Goal: Task Accomplishment & Management: Complete application form

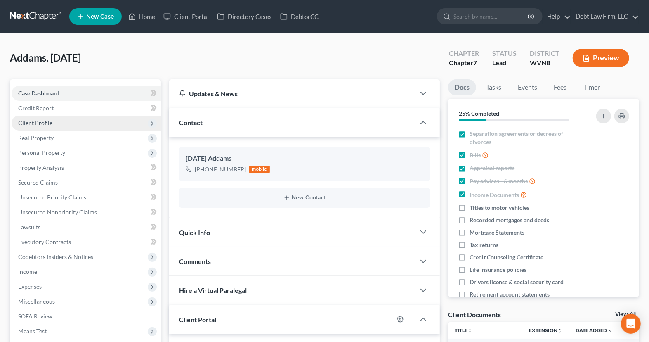
click at [50, 128] on span "Client Profile" at bounding box center [86, 123] width 149 height 15
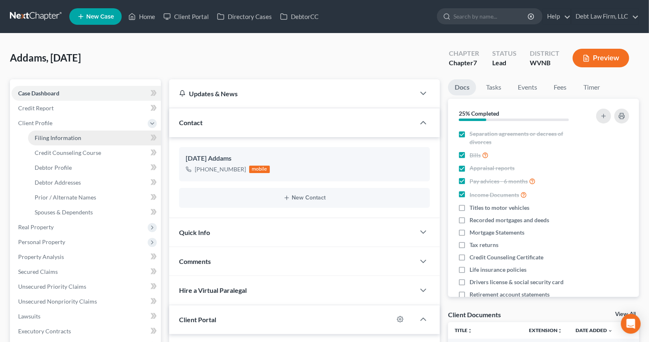
click at [67, 138] on span "Filing Information" at bounding box center [58, 137] width 47 height 7
select select "1"
select select "0"
select select "45"
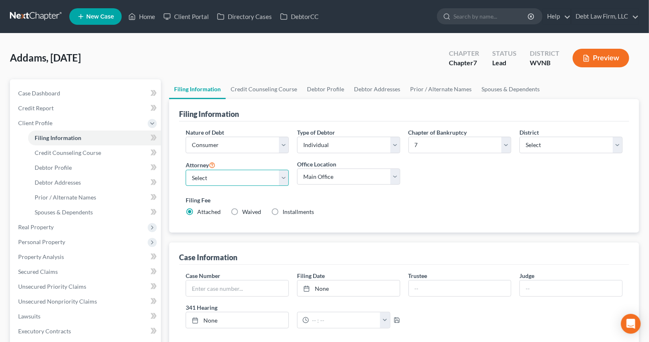
click at [276, 181] on select "Select Atticus [PERSON_NAME] - OHNB Atticus [PERSON_NAME] - UTB Atticus [PERSON…" at bounding box center [237, 178] width 103 height 17
click at [557, 140] on select "Select [US_STATE] - [GEOGRAPHIC_DATA] [US_STATE] - [GEOGRAPHIC_DATA][US_STATE] …" at bounding box center [570, 145] width 103 height 17
select select "4"
click at [519, 137] on select "Select [US_STATE] - [GEOGRAPHIC_DATA] [US_STATE] - [GEOGRAPHIC_DATA][US_STATE] …" at bounding box center [570, 145] width 103 height 17
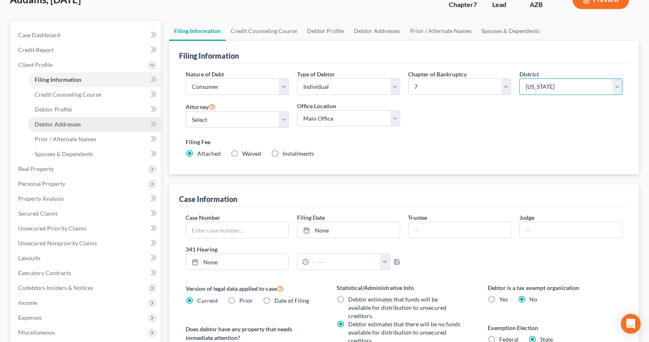
scroll to position [216, 0]
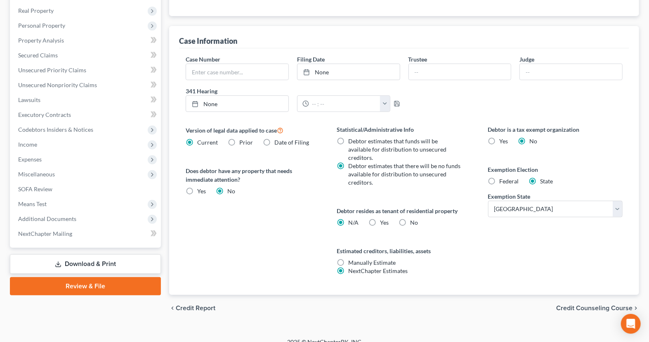
click at [103, 279] on link "Review & File" at bounding box center [85, 286] width 151 height 18
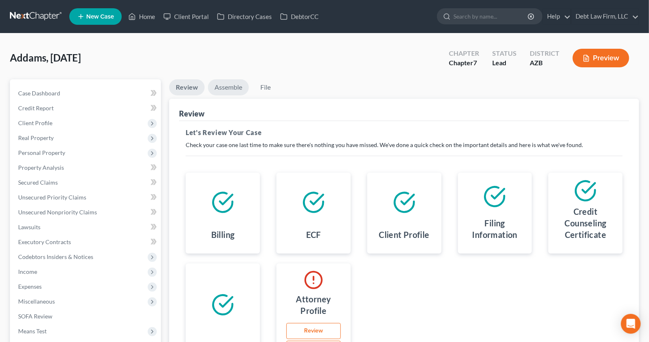
click at [223, 87] on link "Assemble" at bounding box center [228, 87] width 41 height 16
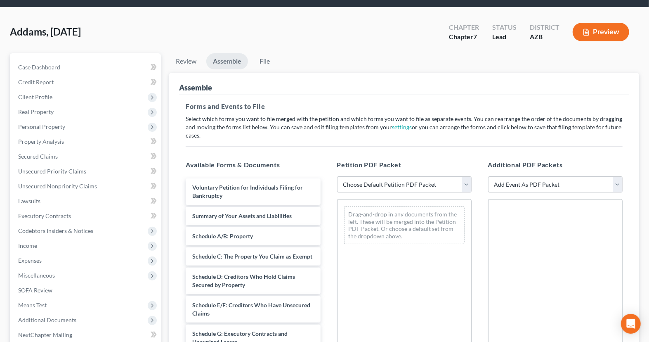
scroll to position [25, 0]
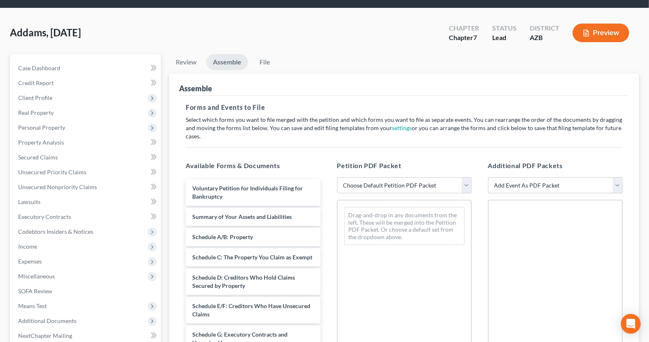
click at [529, 179] on select "Add Event As PDF Packet Amendment to Mailing List (32.00 fee) Amendment to Peti…" at bounding box center [555, 185] width 134 height 17
click at [65, 98] on span "Client Profile" at bounding box center [86, 97] width 149 height 15
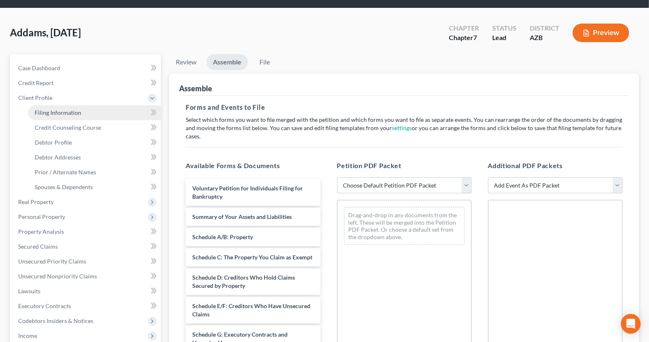
click at [76, 109] on span "Filing Information" at bounding box center [58, 112] width 47 height 7
select select "1"
select select "0"
select select "4"
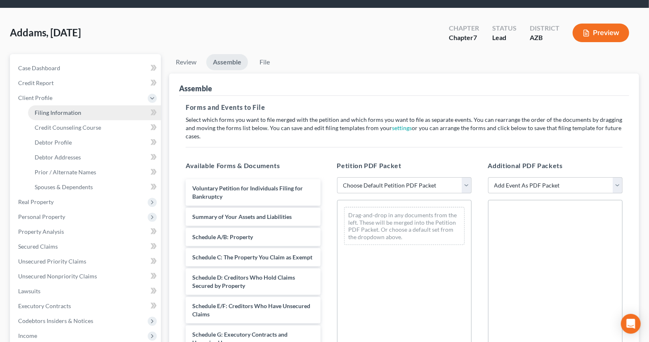
select select "0"
select select "45"
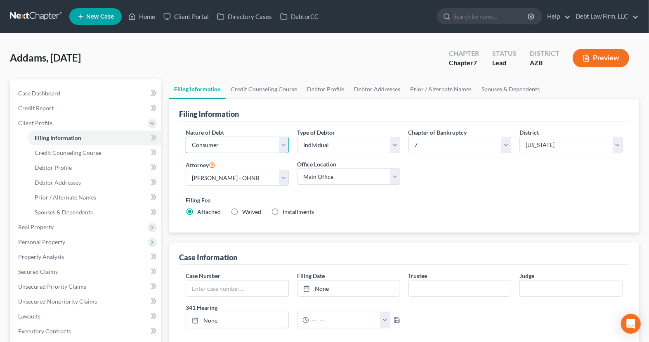
click at [241, 146] on select "Select Business Consumer Other" at bounding box center [237, 145] width 103 height 17
click at [248, 290] on input "text" at bounding box center [237, 288] width 102 height 16
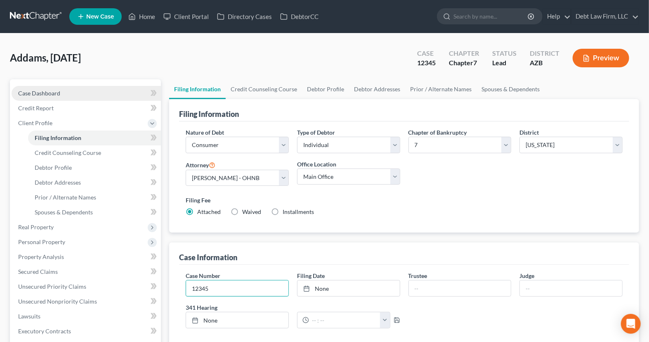
type input "12345"
click at [83, 95] on link "Case Dashboard" at bounding box center [86, 93] width 149 height 15
select select "4"
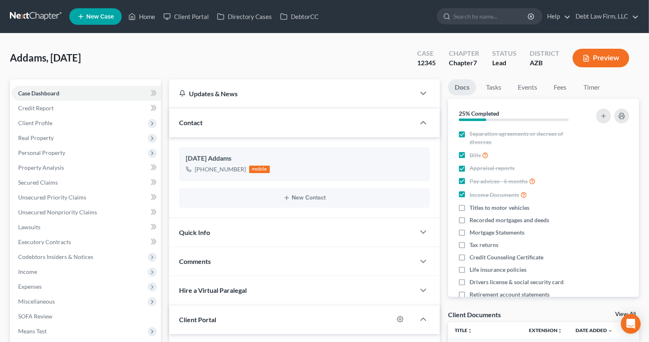
click at [279, 233] on div "Quick Info" at bounding box center [292, 232] width 246 height 28
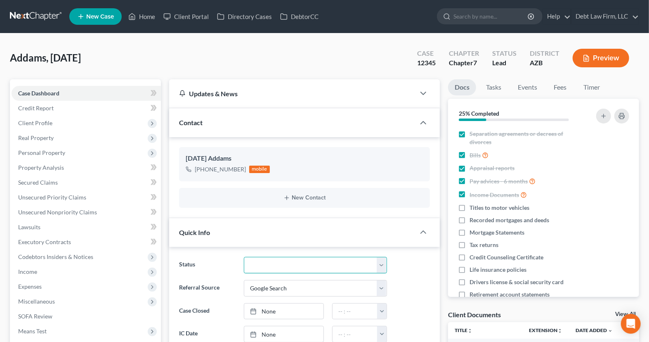
click at [293, 262] on select "Closed Deceased Discharged Discharged & Reported Discharge Litigation Dismissal…" at bounding box center [315, 265] width 143 height 17
select select "8"
click at [244, 257] on select "Closed Deceased Discharged Discharged & Reported Discharge Litigation Dismissal…" at bounding box center [315, 265] width 143 height 17
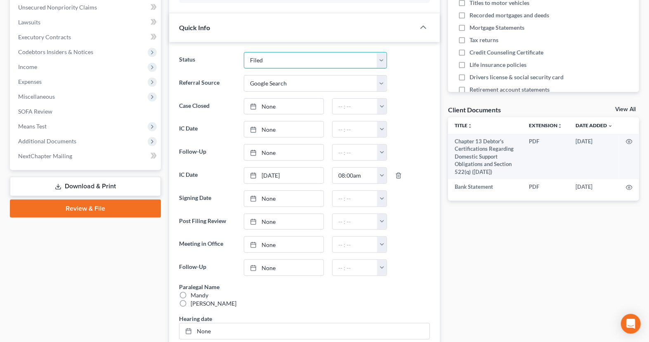
scroll to position [204, 0]
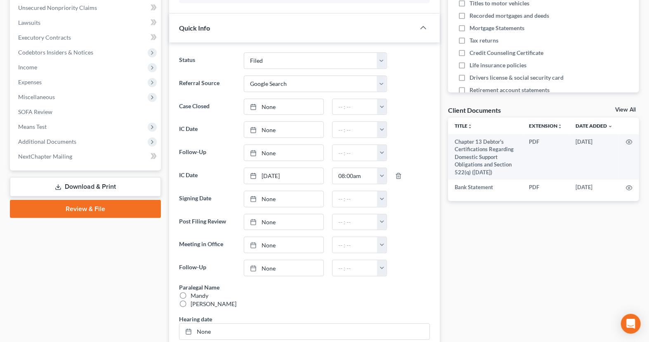
click at [97, 212] on link "Review & File" at bounding box center [85, 209] width 151 height 18
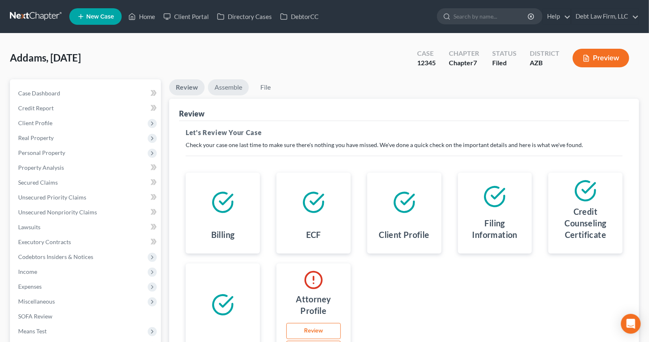
click at [229, 90] on link "Assemble" at bounding box center [228, 87] width 41 height 16
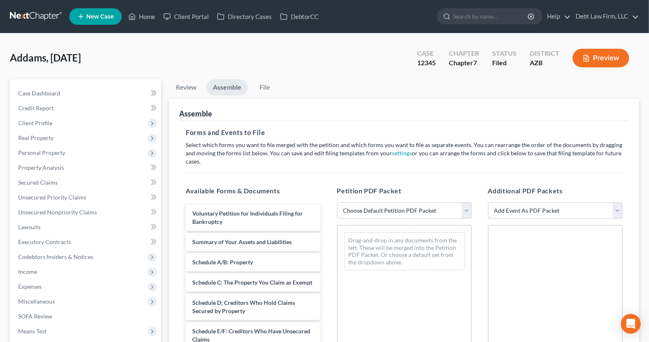
click at [505, 212] on select "Add Event As PDF Packet Amendment to Mailing List (32.00 fee) Amendment to Peti…" at bounding box center [555, 210] width 134 height 17
select select "19"
click at [488, 202] on select "Add Event As PDF Packet Amendment to Mailing List (32.00 fee) Amendment to Peti…" at bounding box center [555, 210] width 134 height 17
select select
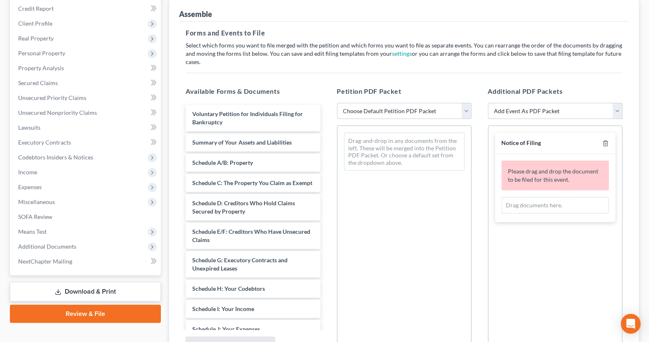
scroll to position [101, 0]
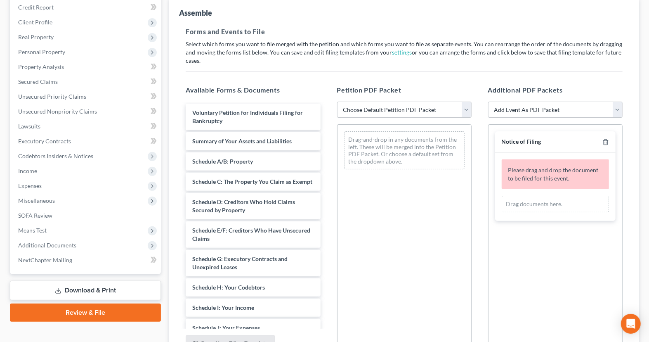
click at [554, 110] on select "Add Event As PDF Packet Amendment to Mailing List (32.00 fee) Amendment to Peti…" at bounding box center [555, 109] width 134 height 17
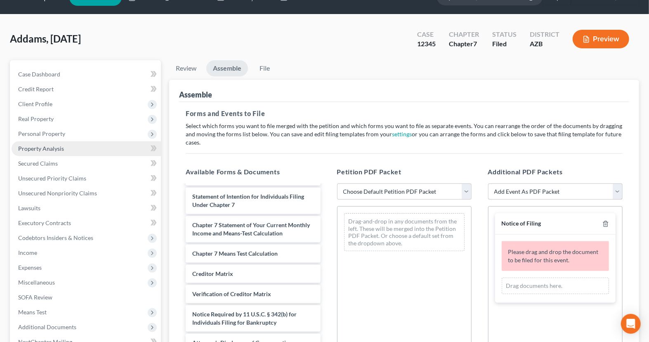
scroll to position [0, 0]
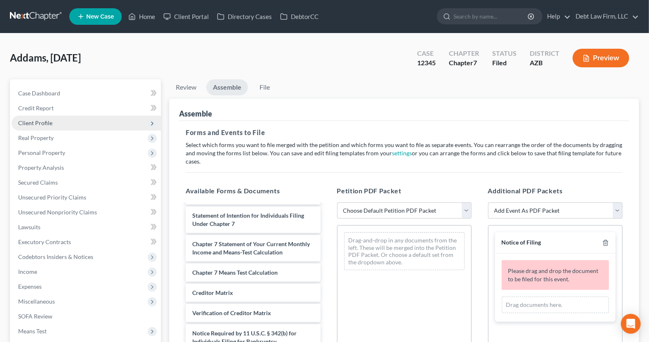
click at [70, 124] on span "Client Profile" at bounding box center [86, 123] width 149 height 15
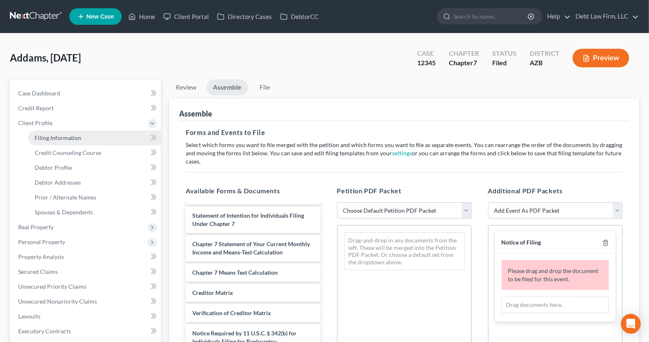
click at [82, 130] on link "Filing Information" at bounding box center [94, 137] width 133 height 15
select select "1"
select select "0"
select select "4"
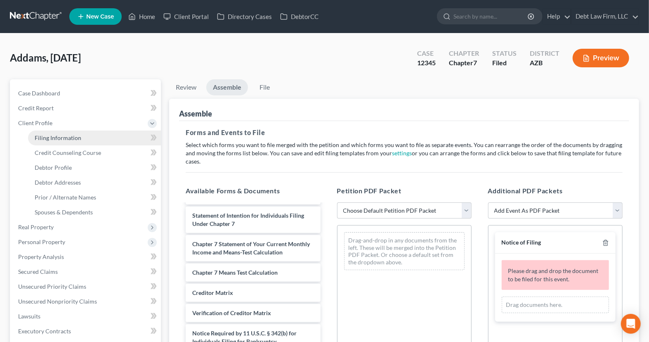
select select "0"
select select "45"
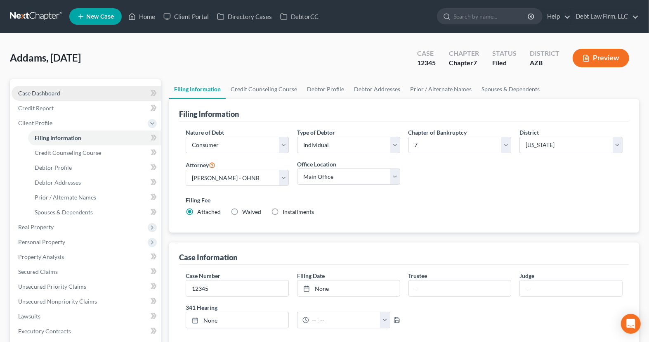
click at [87, 90] on link "Case Dashboard" at bounding box center [86, 93] width 149 height 15
select select "4"
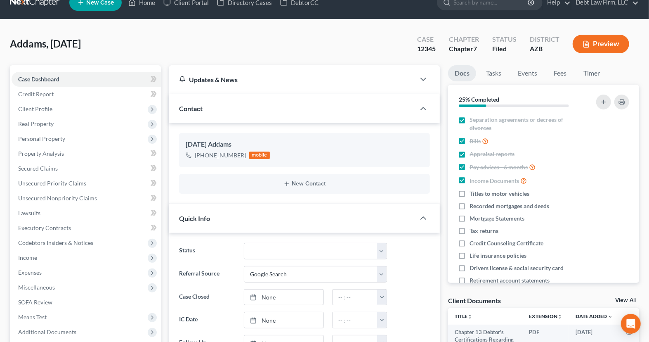
scroll to position [17, 0]
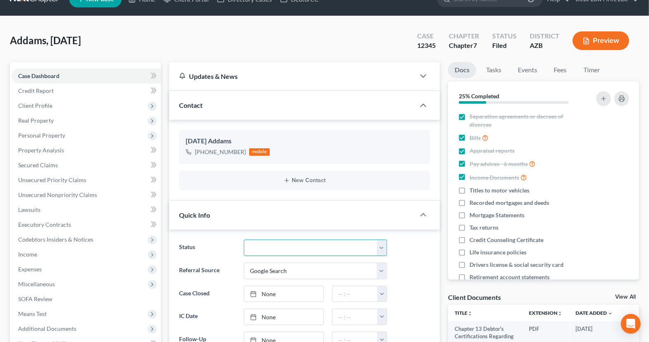
click at [341, 242] on select "Closed Deceased Discharged Discharged & Reported Discharge Litigation Dismissal…" at bounding box center [315, 247] width 143 height 17
select select "12"
click at [244, 239] on select "Closed Deceased Discharged Discharged & Reported Discharge Litigation Dismissal…" at bounding box center [315, 247] width 143 height 17
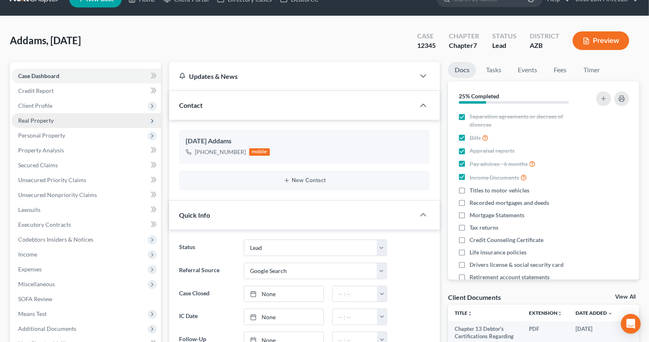
click at [85, 117] on span "Real Property" at bounding box center [86, 120] width 149 height 15
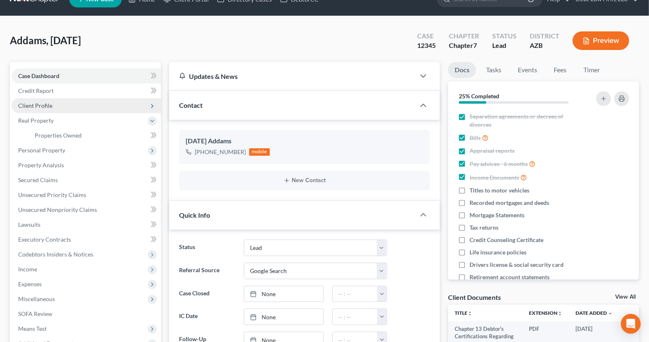
click at [52, 107] on span "Client Profile" at bounding box center [86, 105] width 149 height 15
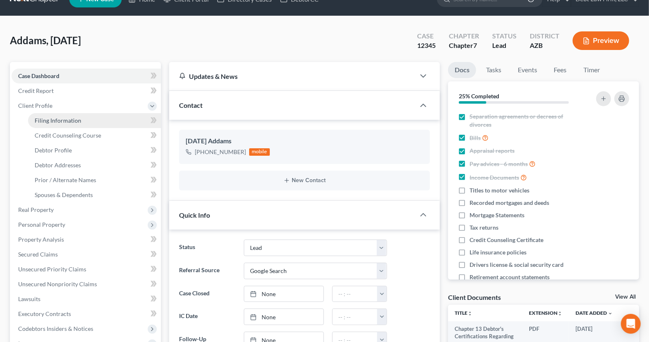
click at [59, 117] on span "Filing Information" at bounding box center [58, 120] width 47 height 7
select select "1"
select select "0"
select select "4"
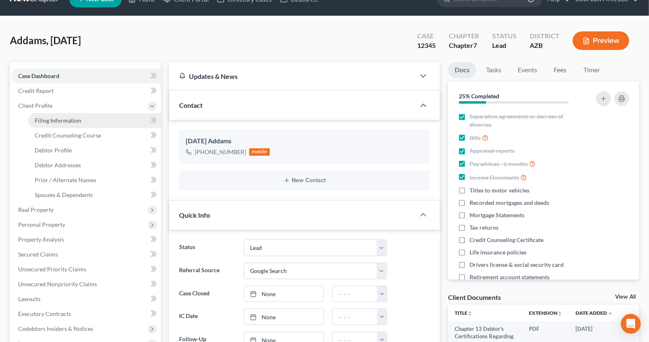
select select "0"
select select "45"
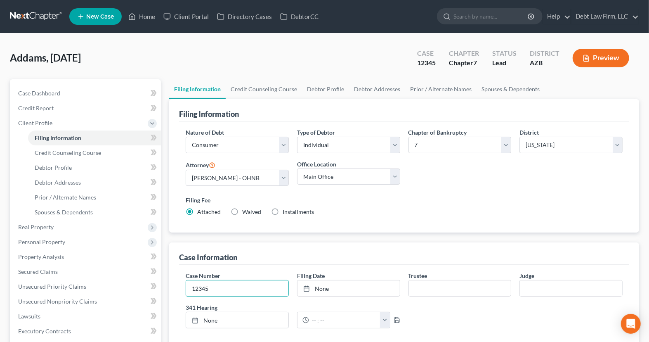
drag, startPoint x: 230, startPoint y: 284, endPoint x: 182, endPoint y: 283, distance: 47.9
click at [182, 283] on div "Case Number 12345" at bounding box center [237, 283] width 111 height 25
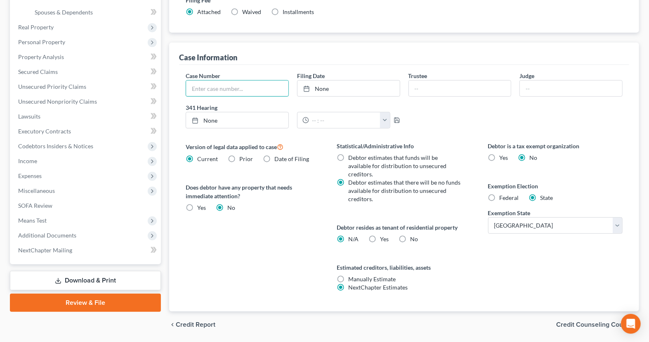
scroll to position [203, 0]
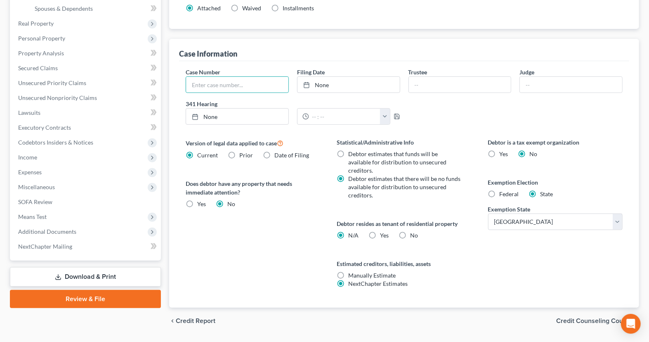
click at [139, 296] on link "Review & File" at bounding box center [85, 299] width 151 height 18
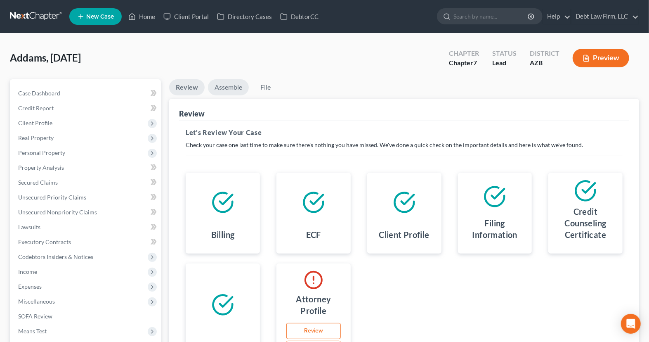
click at [229, 92] on link "Assemble" at bounding box center [228, 87] width 41 height 16
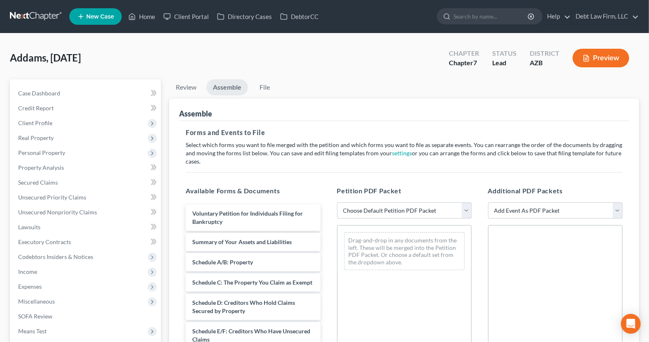
click at [361, 208] on select "Choose Default Petition PDF Packet Complete Bankruptcy Petition (all forms and …" at bounding box center [404, 210] width 134 height 17
select select "0"
click at [337, 202] on select "Choose Default Petition PDF Packet Complete Bankruptcy Petition (all forms and …" at bounding box center [404, 210] width 134 height 17
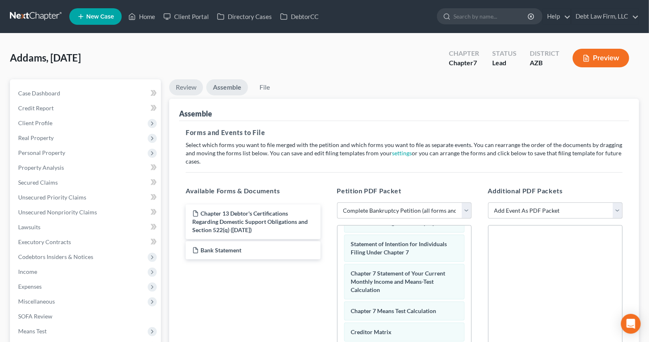
click at [184, 87] on link "Review" at bounding box center [186, 87] width 34 height 16
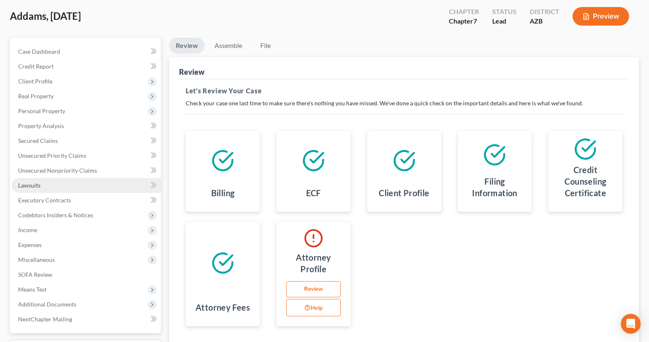
scroll to position [111, 0]
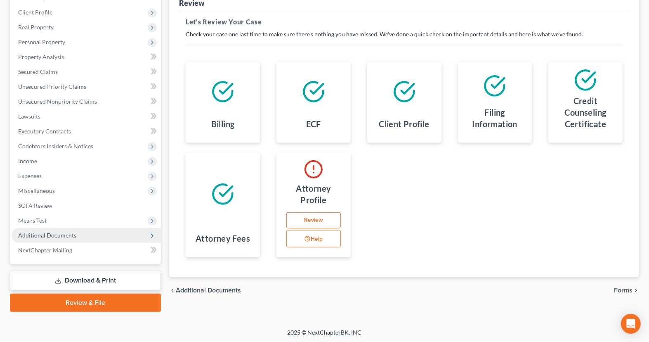
click at [130, 234] on span "Additional Documents" at bounding box center [86, 235] width 149 height 15
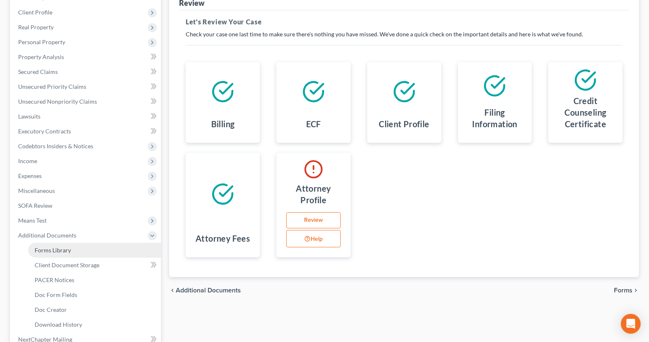
click at [121, 250] on link "Forms Library" at bounding box center [94, 250] width 133 height 15
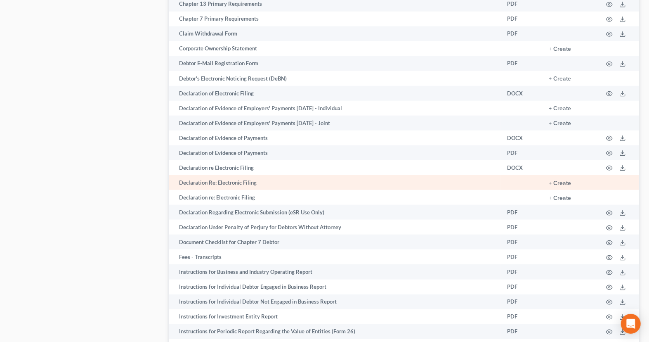
scroll to position [527, 0]
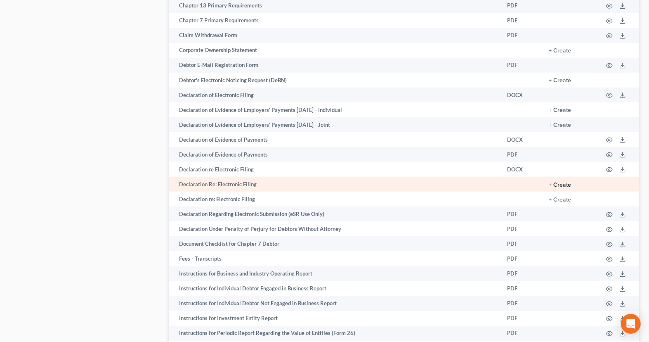
click at [558, 183] on button "+ Create" at bounding box center [560, 185] width 22 height 6
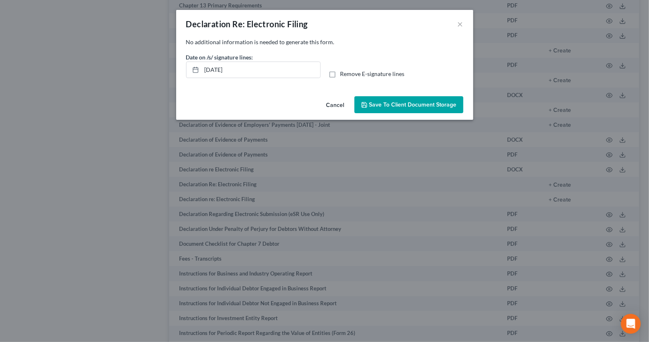
click at [407, 107] on span "Save to Client Document Storage" at bounding box center [412, 104] width 87 height 7
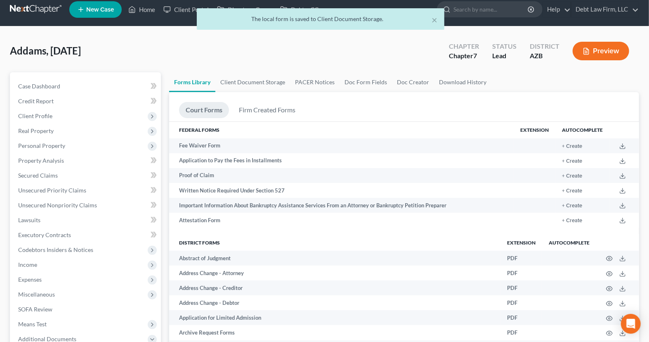
scroll to position [0, 0]
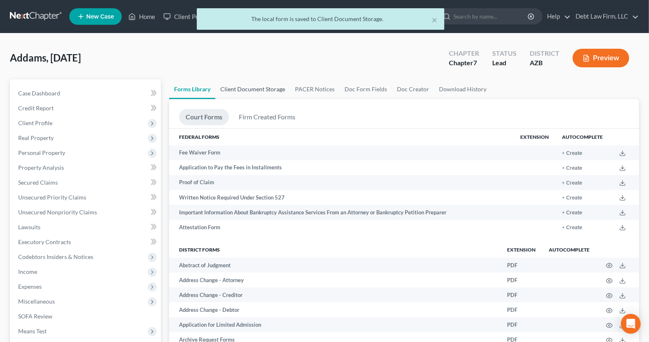
click at [234, 85] on link "Client Document Storage" at bounding box center [252, 89] width 75 height 20
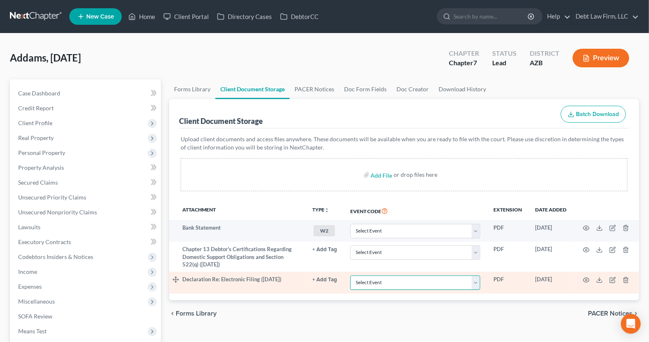
click at [364, 282] on select "Select Event AA Schedules and Statements (Formerly All Required) Amended Chapte…" at bounding box center [415, 282] width 130 height 14
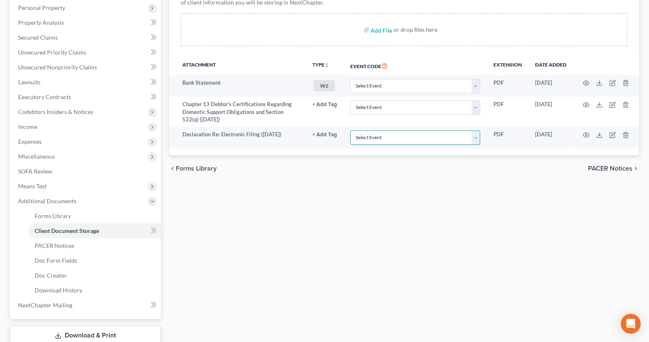
scroll to position [200, 0]
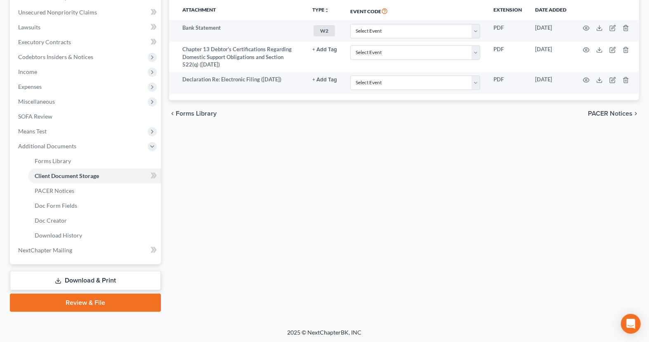
click at [100, 301] on link "Review & File" at bounding box center [85, 302] width 151 height 18
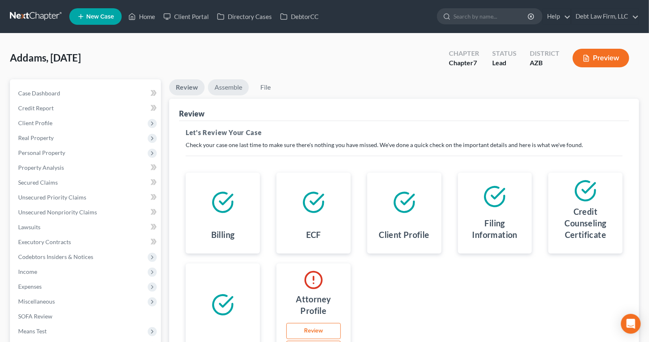
click at [229, 87] on link "Assemble" at bounding box center [228, 87] width 41 height 16
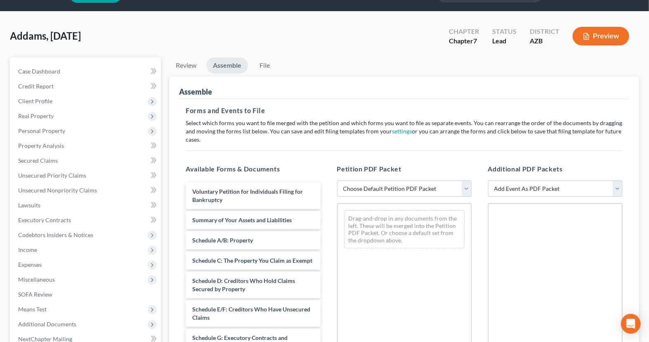
scroll to position [22, 0]
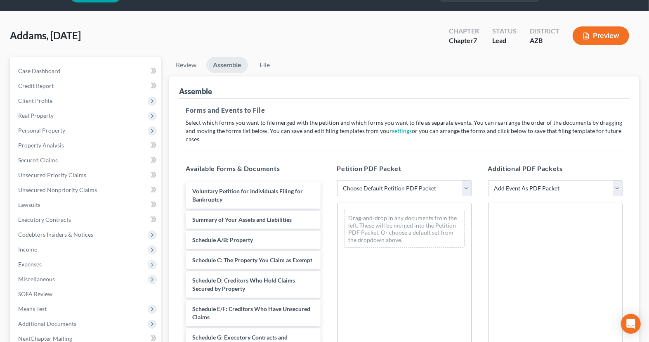
click at [371, 181] on select "Choose Default Petition PDF Packet Complete Bankruptcy Petition (all forms and …" at bounding box center [404, 188] width 134 height 17
select select "0"
click at [337, 180] on select "Choose Default Petition PDF Packet Complete Bankruptcy Petition (all forms and …" at bounding box center [404, 188] width 134 height 17
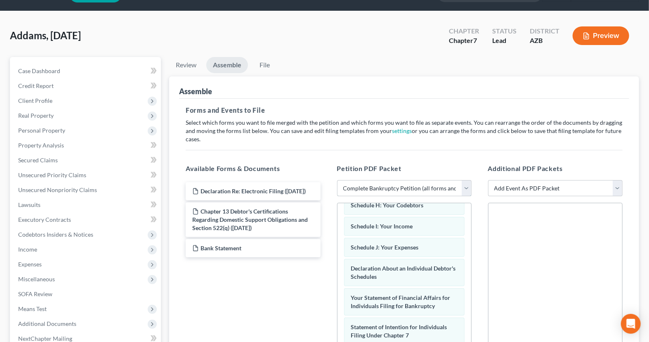
scroll to position [267, 0]
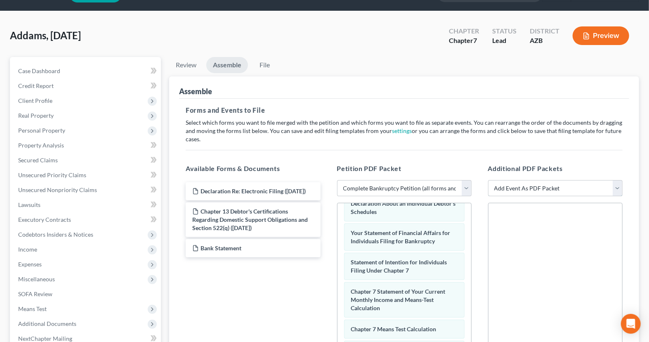
click at [513, 189] on select "Add Event As PDF Packet Amendment to Mailing List (32.00 fee) Amendment to Peti…" at bounding box center [555, 188] width 134 height 17
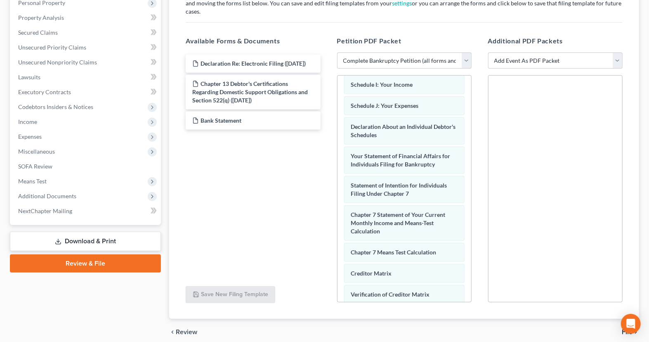
scroll to position [193, 0]
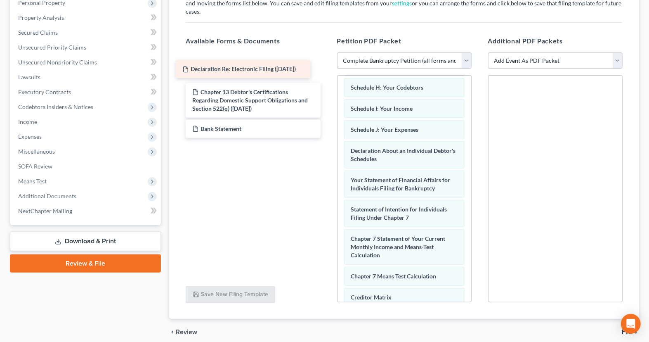
drag, startPoint x: 296, startPoint y: 63, endPoint x: 291, endPoint y: 69, distance: 8.5
click at [290, 69] on div "Declaration Re: Electronic Filing ([DATE]) Declaration Re: Electronic Filing ([…" at bounding box center [253, 95] width 148 height 83
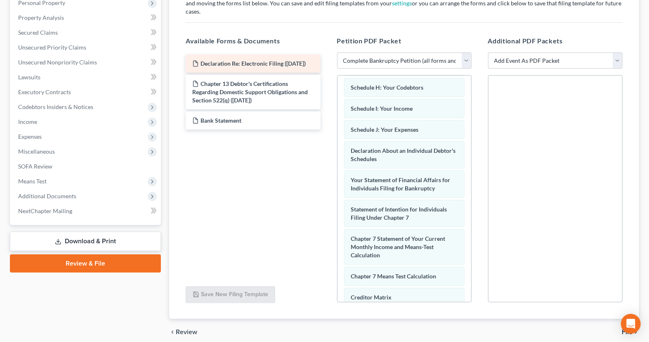
scroll to position [0, 0]
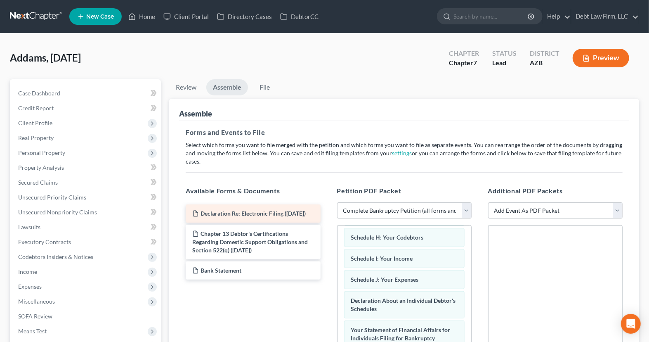
click at [265, 221] on div "Declaration Re: Electronic Filing ([DATE])" at bounding box center [253, 213] width 134 height 18
click at [263, 216] on div "Declaration Re: Electronic Filing ([DATE])" at bounding box center [253, 213] width 134 height 18
click at [217, 204] on div "Declaration Re: Electronic Filing ([DATE])" at bounding box center [253, 213] width 134 height 18
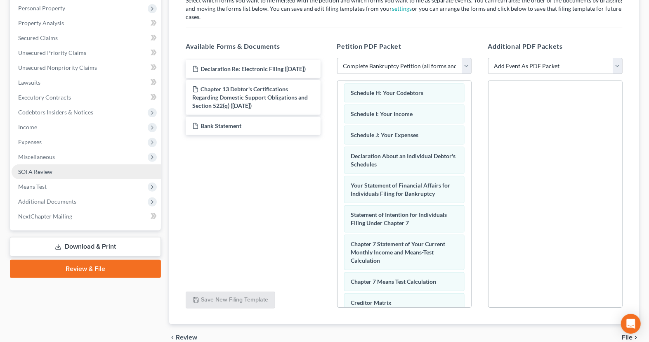
scroll to position [156, 0]
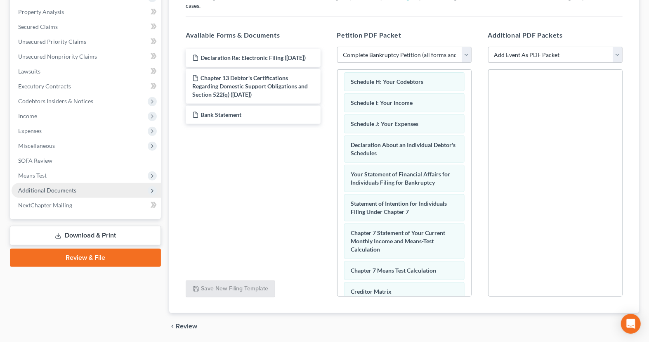
click at [110, 190] on span "Additional Documents" at bounding box center [86, 190] width 149 height 15
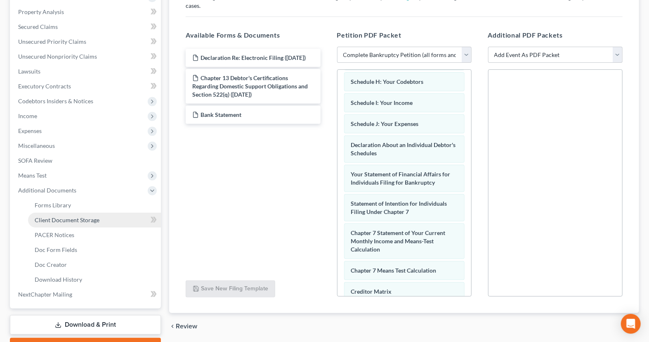
click at [114, 216] on link "Client Document Storage" at bounding box center [94, 219] width 133 height 15
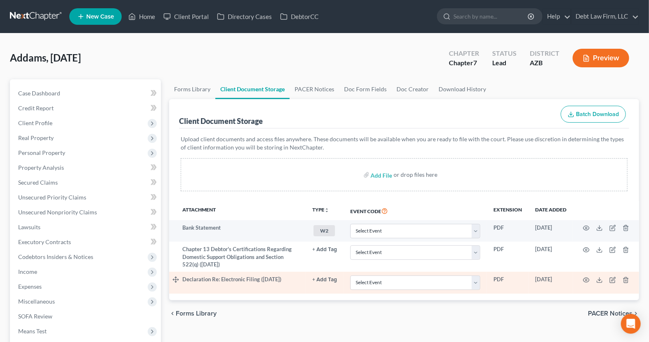
click at [280, 279] on td "Declaration Re: Electronic Filing ([DATE])" at bounding box center [243, 281] width 123 height 21
click at [586, 278] on icon "button" at bounding box center [586, 279] width 7 height 7
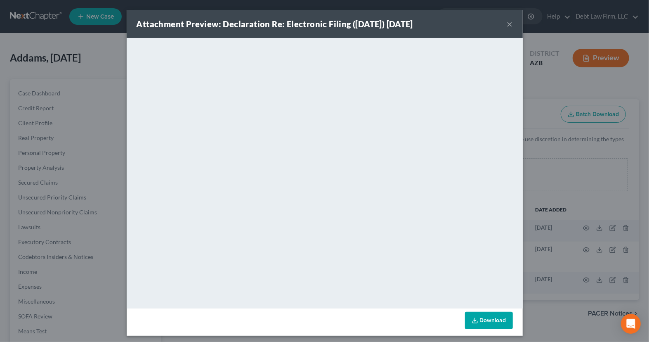
click at [512, 29] on button "×" at bounding box center [510, 24] width 6 height 10
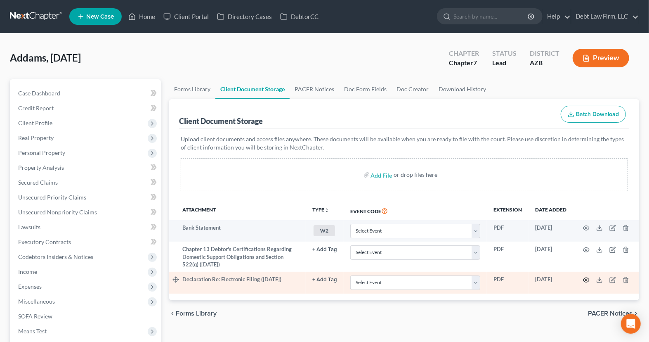
click at [587, 279] on circle "button" at bounding box center [586, 280] width 2 height 2
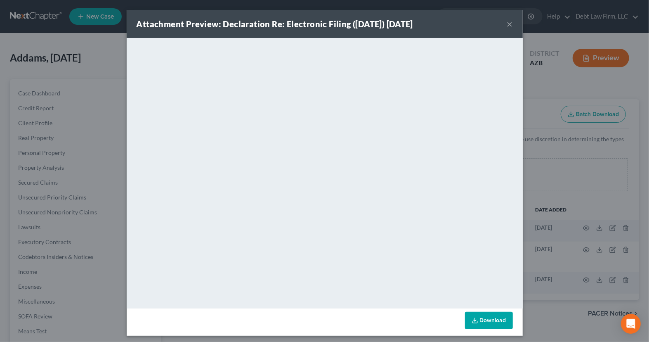
click at [565, 179] on div "Attachment Preview: Declaration Re: Electronic Filing ([DATE]) [DATE] × Download" at bounding box center [324, 171] width 649 height 342
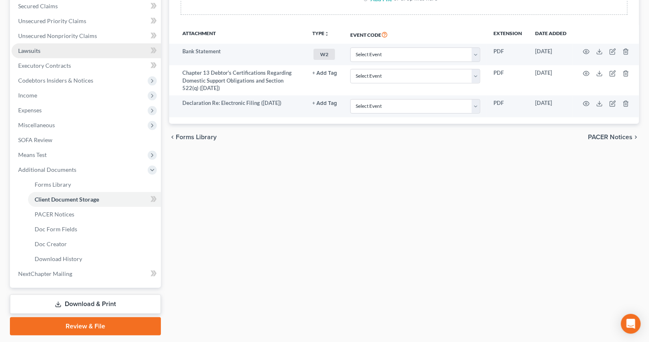
scroll to position [200, 0]
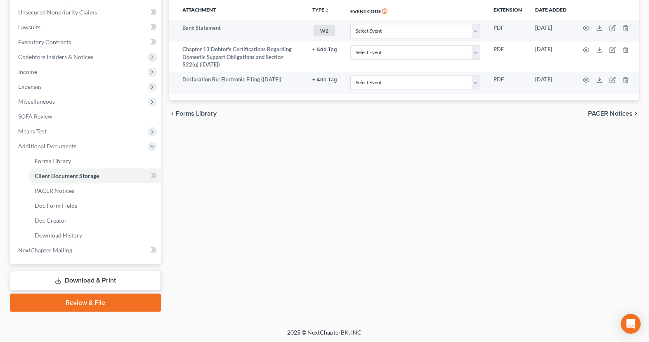
click at [108, 301] on link "Review & File" at bounding box center [85, 302] width 151 height 18
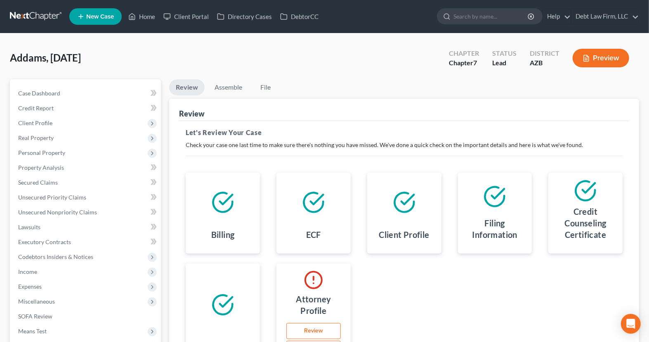
click at [231, 77] on div "Addams, [DATE] Upgraded Chapter Chapter 7 Status Lead District [GEOGRAPHIC_DATA…" at bounding box center [324, 61] width 629 height 36
click at [231, 87] on link "Assemble" at bounding box center [228, 87] width 41 height 16
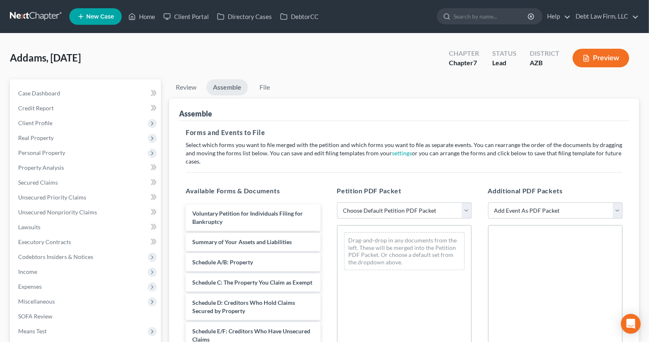
click at [348, 206] on select "Choose Default Petition PDF Packet Complete Bankruptcy Petition (all forms and …" at bounding box center [404, 210] width 134 height 17
select select "0"
click at [337, 202] on select "Choose Default Petition PDF Packet Complete Bankruptcy Petition (all forms and …" at bounding box center [404, 210] width 134 height 17
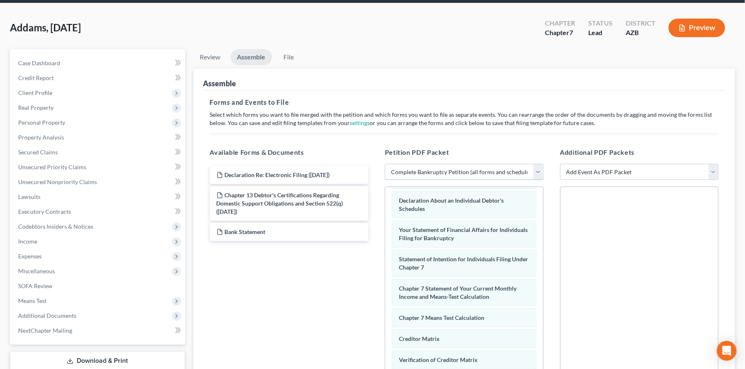
scroll to position [31, 0]
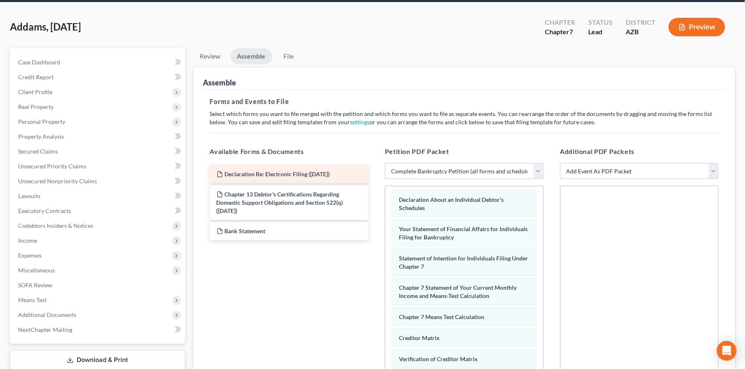
click at [302, 173] on span "Declaration Re: Electronic Filing ([DATE])" at bounding box center [277, 173] width 105 height 7
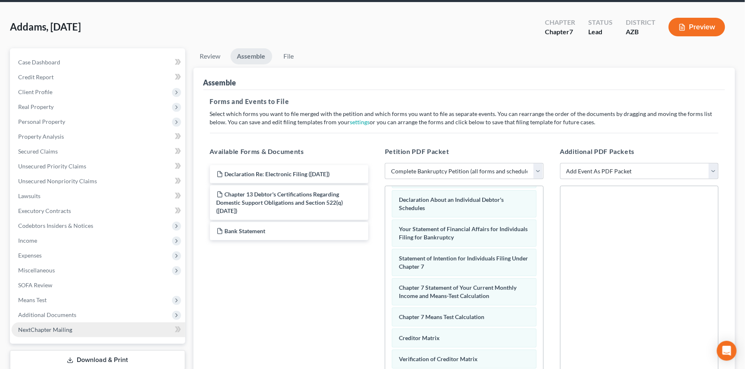
click at [75, 328] on link "NextChapter Mailing" at bounding box center [99, 329] width 174 height 15
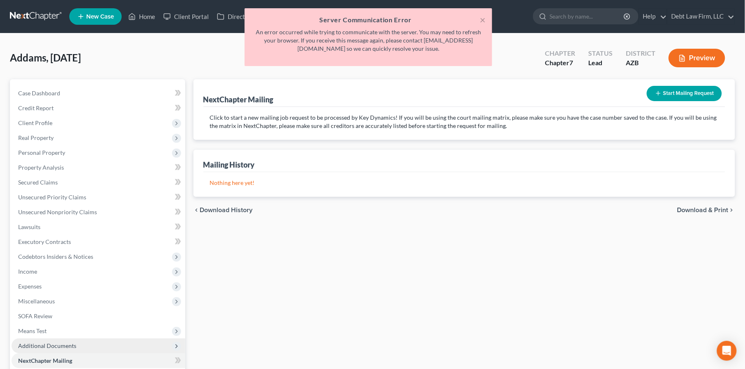
click at [95, 341] on span "Additional Documents" at bounding box center [99, 345] width 174 height 15
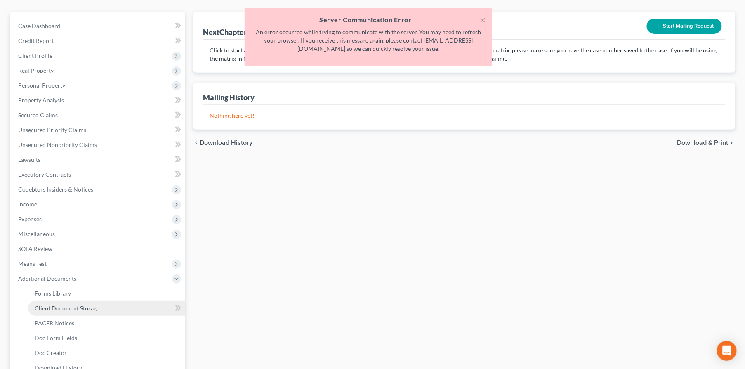
click at [99, 313] on link "Client Document Storage" at bounding box center [106, 308] width 157 height 15
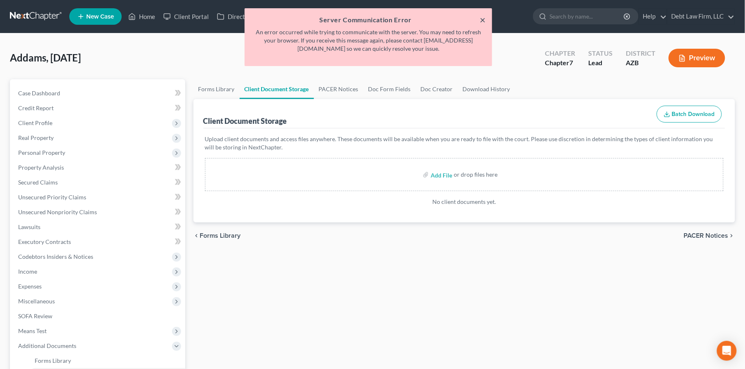
click at [483, 20] on button "×" at bounding box center [483, 20] width 6 height 10
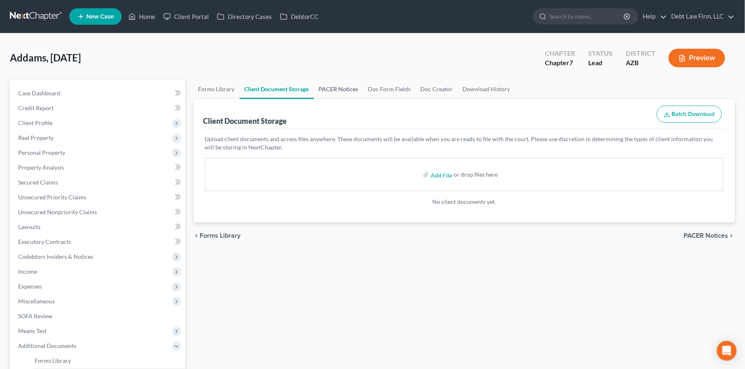
click at [334, 93] on link "PACER Notices" at bounding box center [339, 89] width 50 height 20
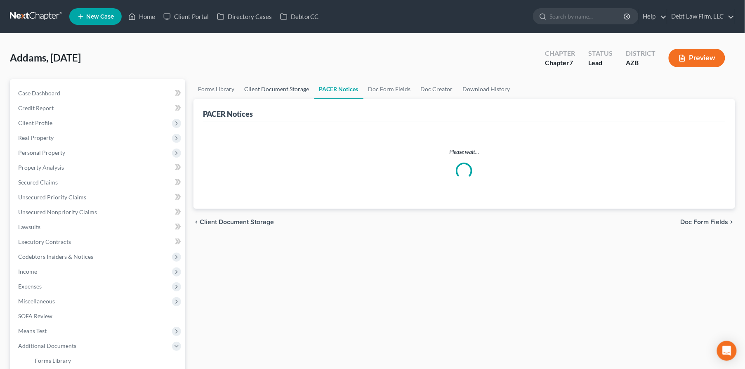
click at [296, 87] on link "Client Document Storage" at bounding box center [277, 89] width 75 height 20
